Goal: Task Accomplishment & Management: Complete application form

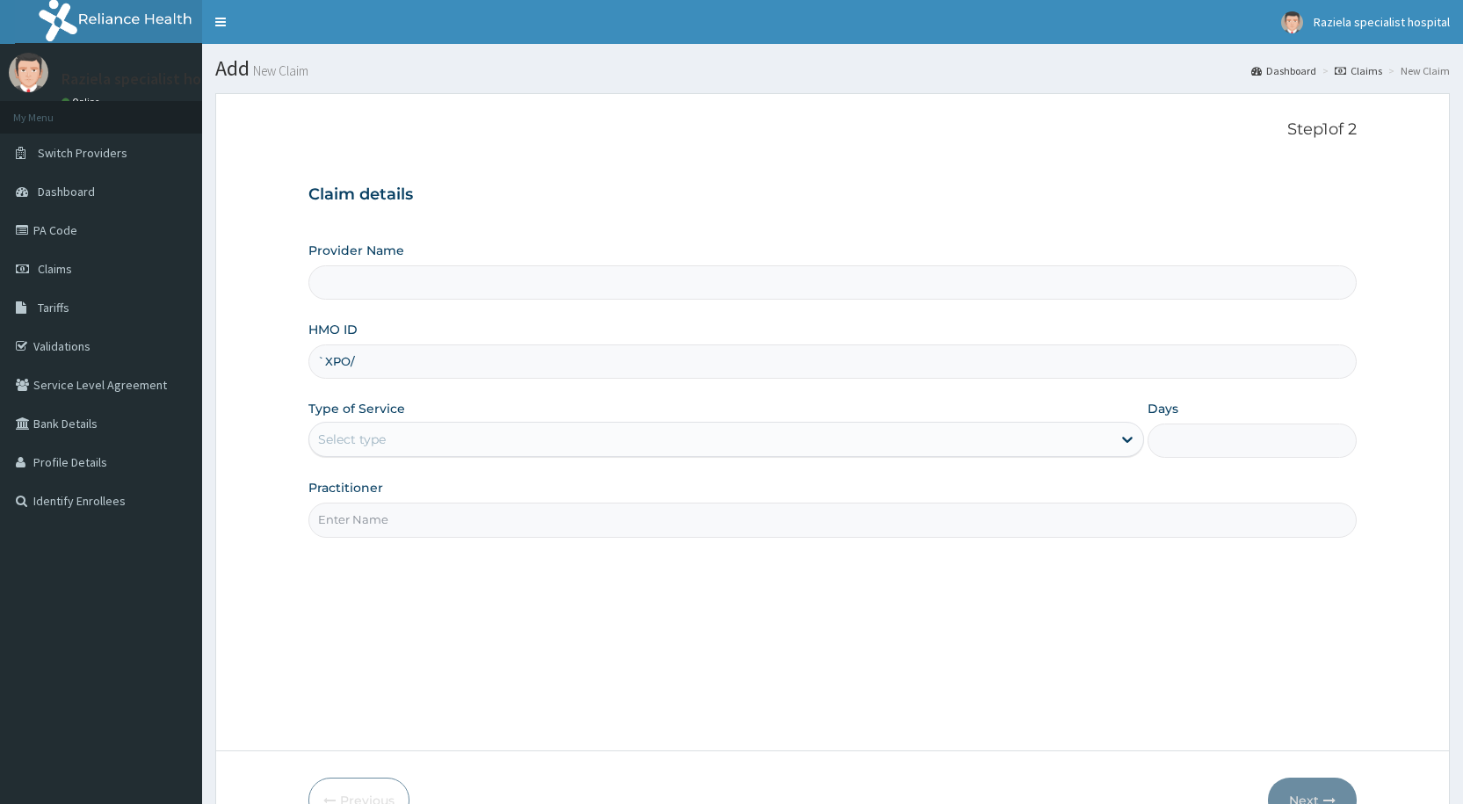
type input "`XPO/1"
type input "Raziela Specialist Clinic"
type input "`"
type input "XPO/10021/A"
click at [414, 432] on div "Select type" at bounding box center [710, 439] width 802 height 28
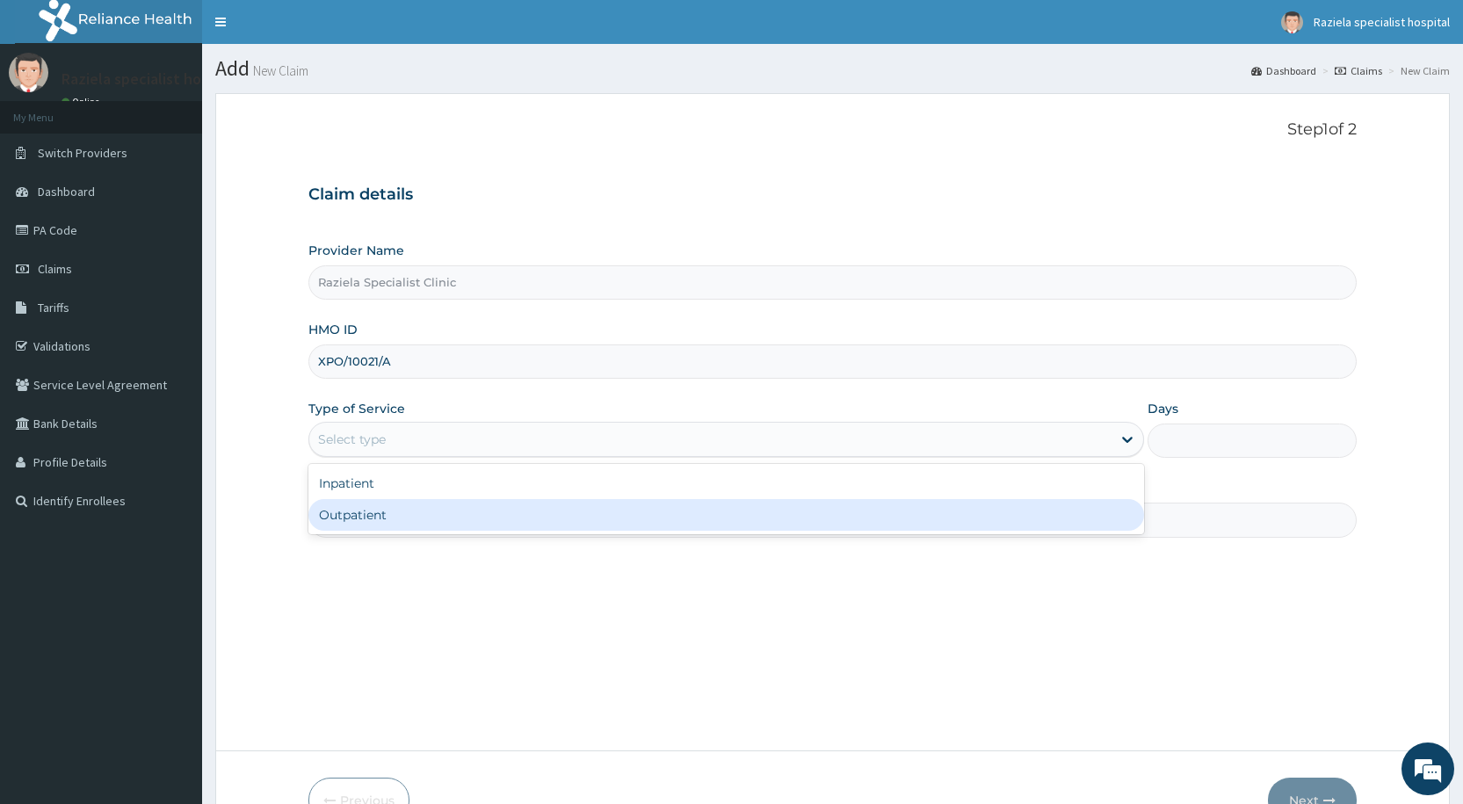
click at [419, 524] on div "Outpatient" at bounding box center [726, 515] width 836 height 32
type input "1"
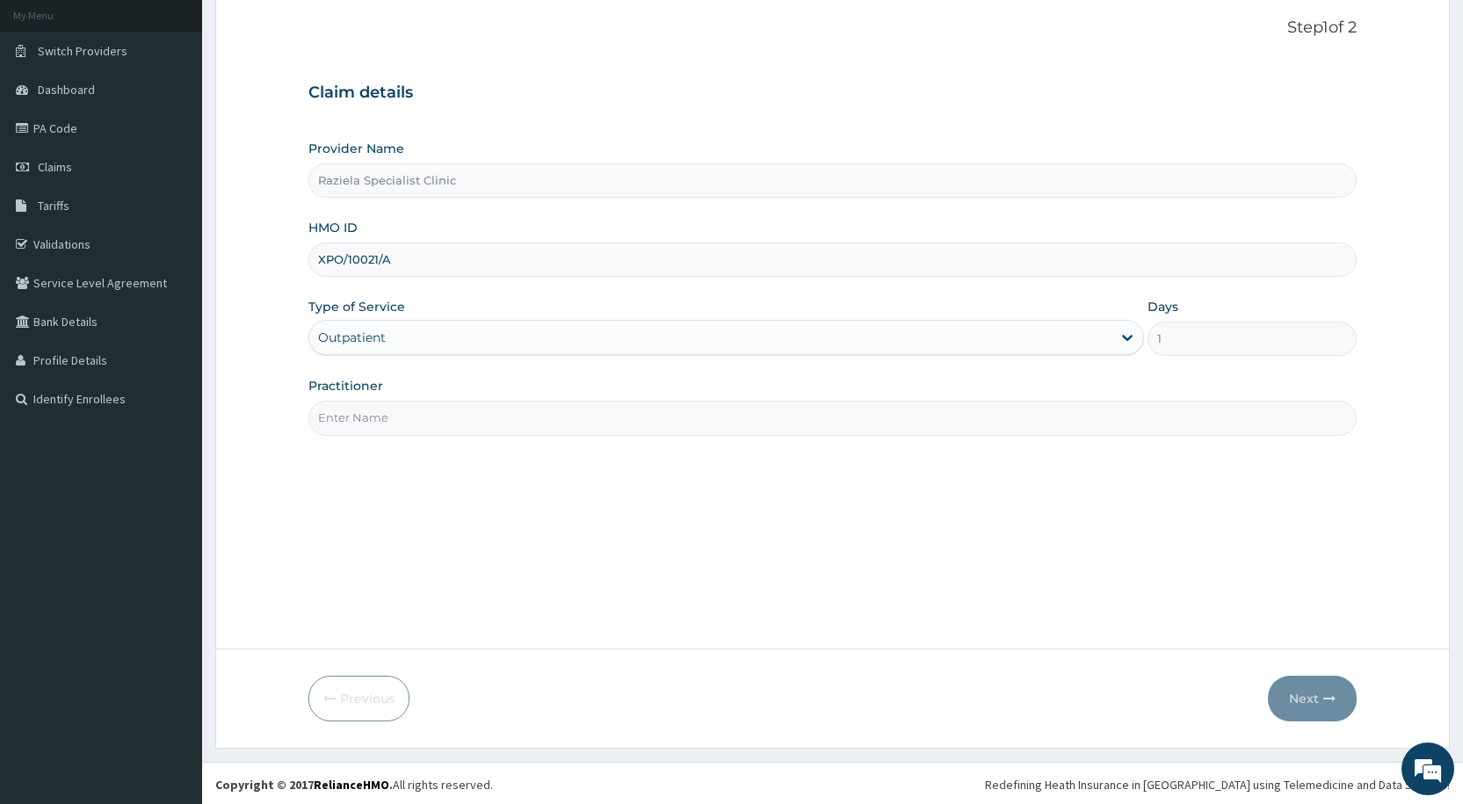
scroll to position [105, 0]
click at [399, 420] on input "Practitioner" at bounding box center [832, 415] width 1049 height 34
type input "[PERSON_NAME]"
click at [1303, 696] on button "Next" at bounding box center [1312, 696] width 89 height 46
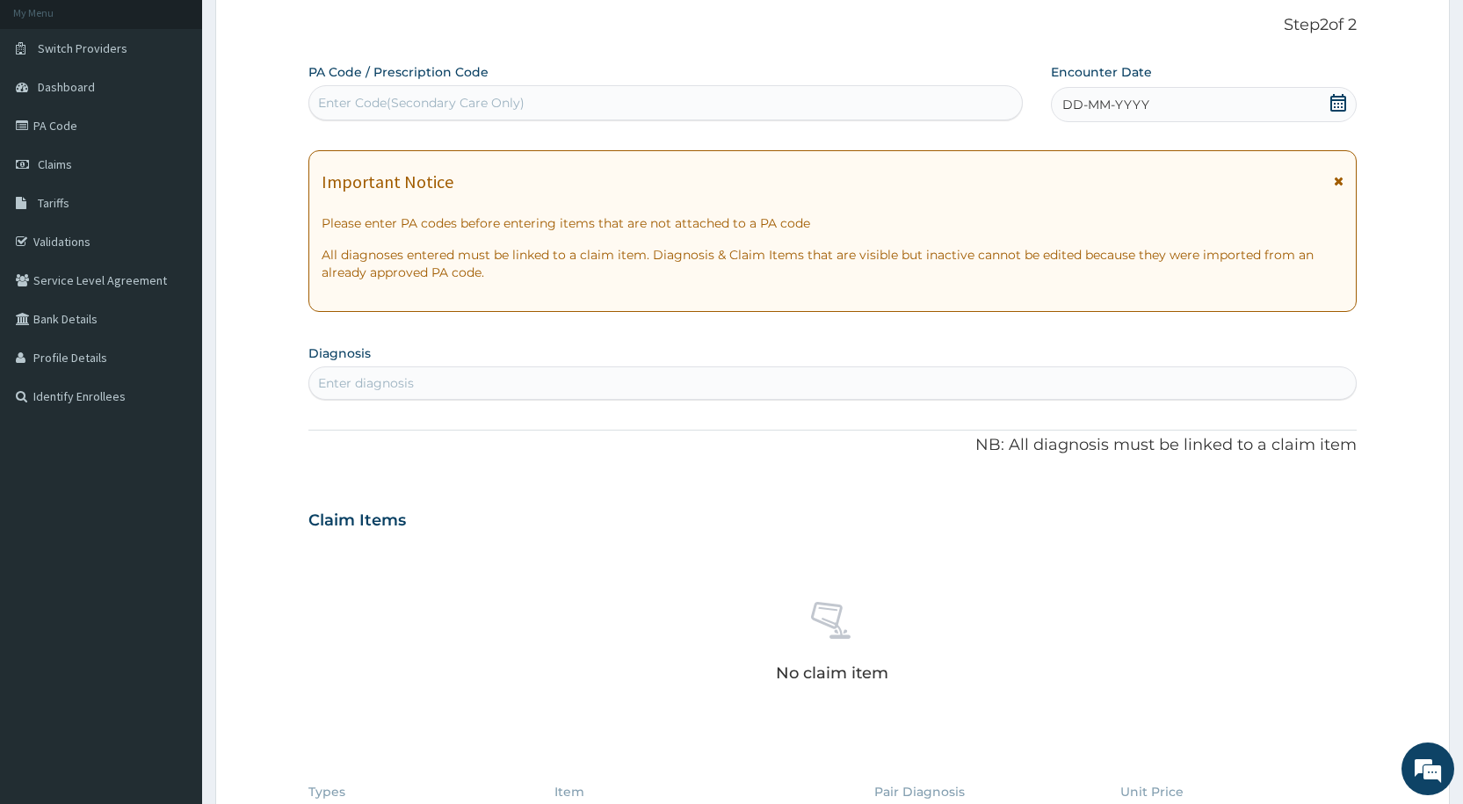
click at [355, 101] on div "Enter Code(Secondary Care Only)" at bounding box center [421, 103] width 207 height 18
paste input "PA/2B1071"
type input "PA/2B1071"
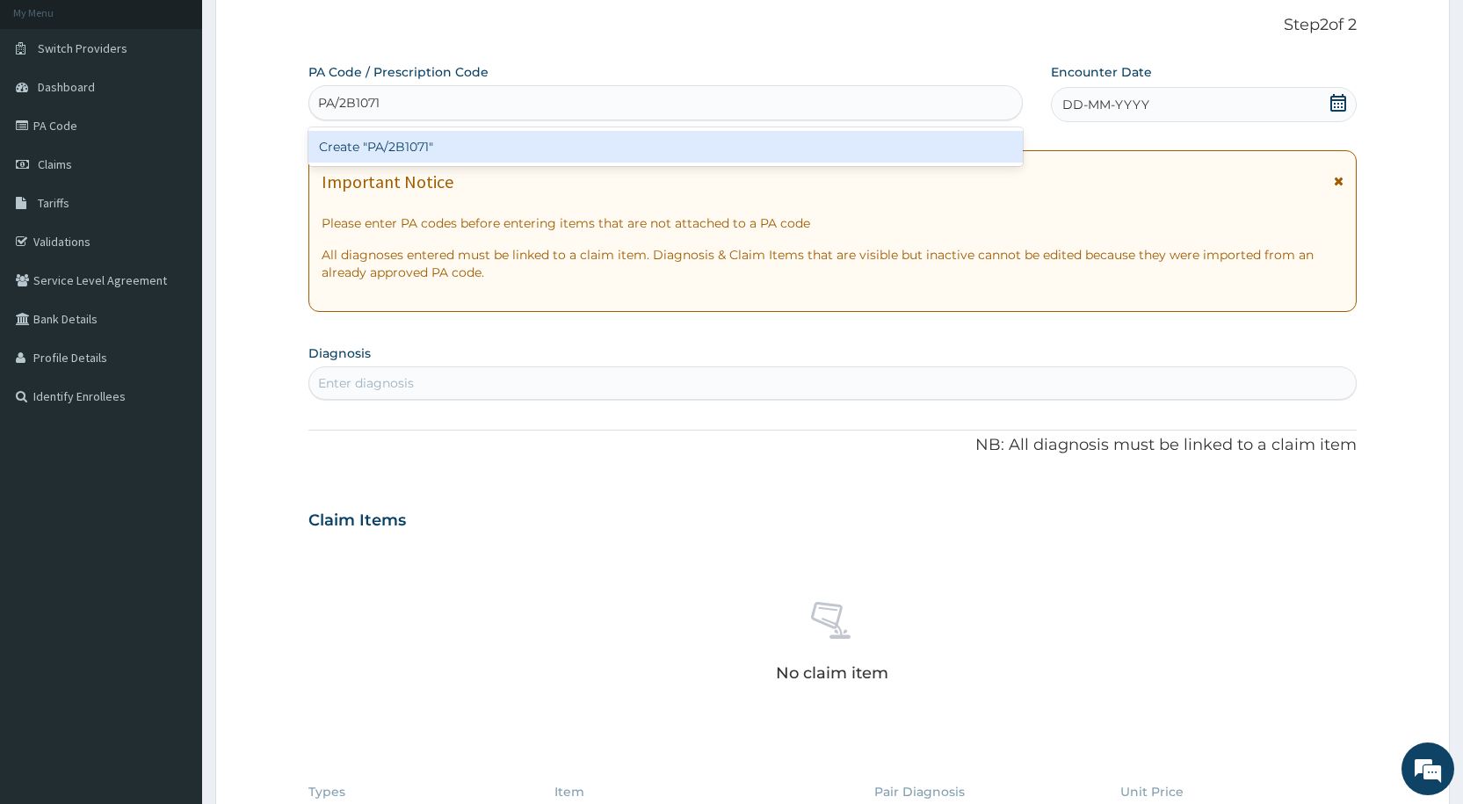
click at [389, 141] on div "Create "PA/2B1071"" at bounding box center [665, 147] width 714 height 32
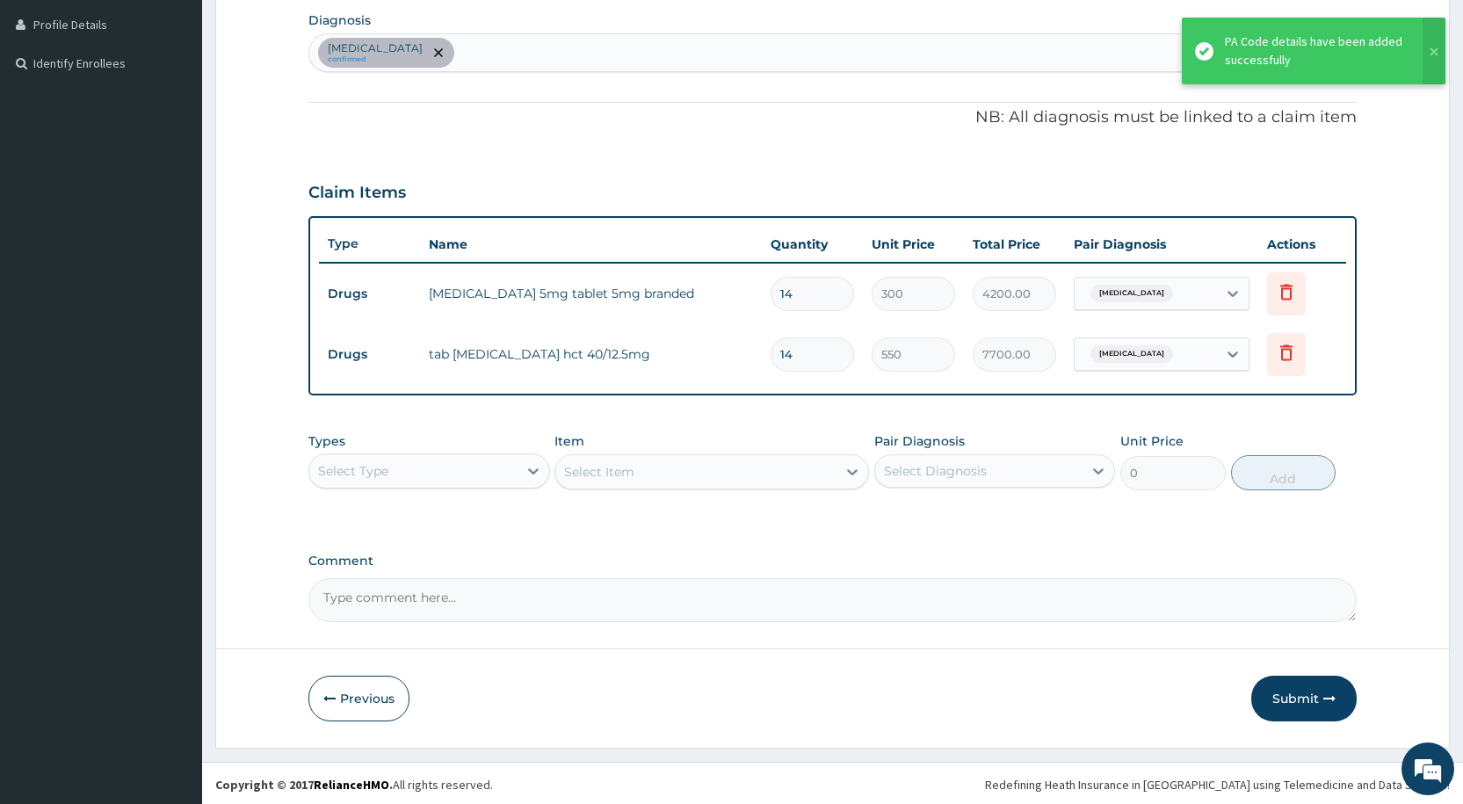
scroll to position [440, 0]
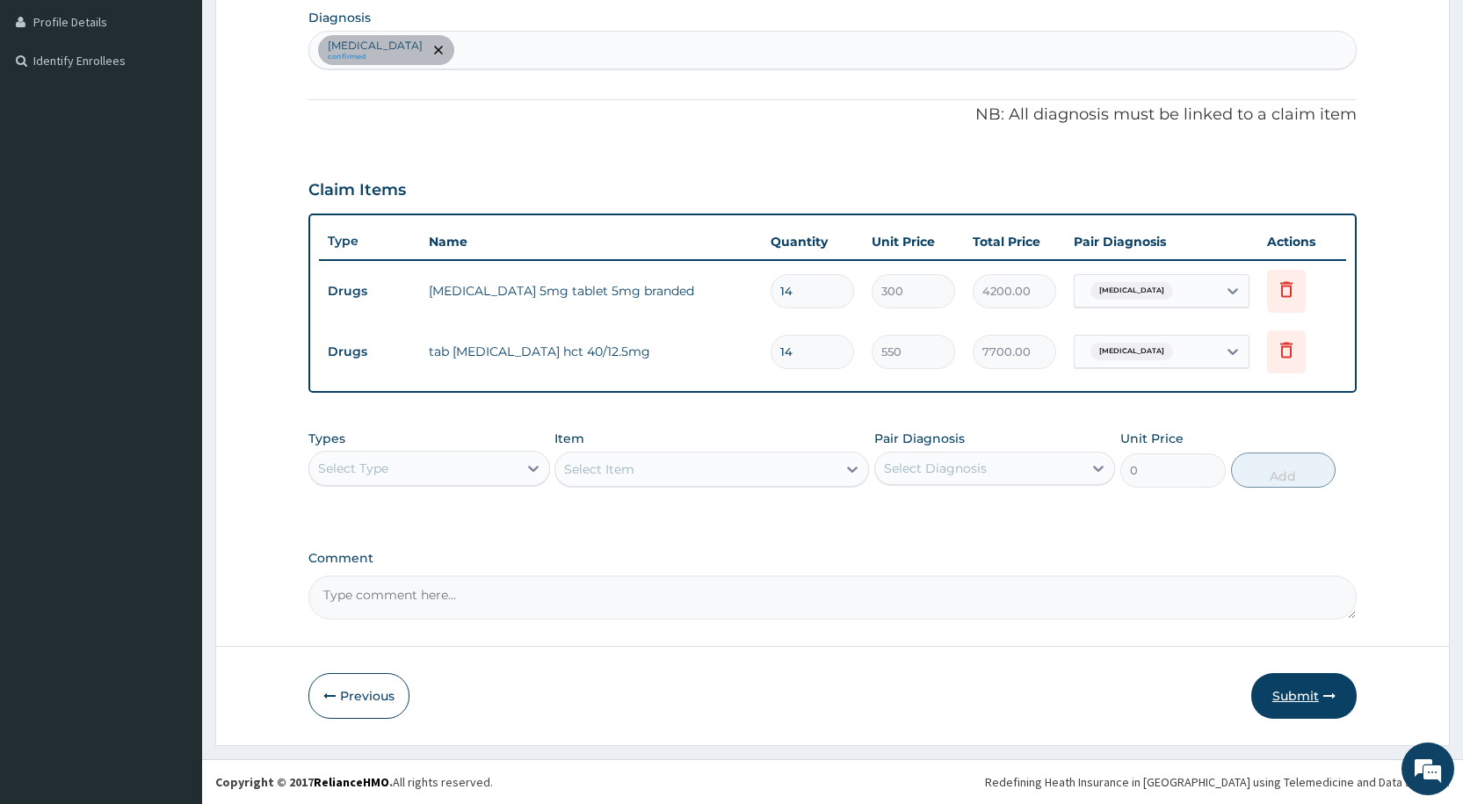
click at [1276, 705] on button "Submit" at bounding box center [1304, 696] width 105 height 46
